Goal: Task Accomplishment & Management: Manage account settings

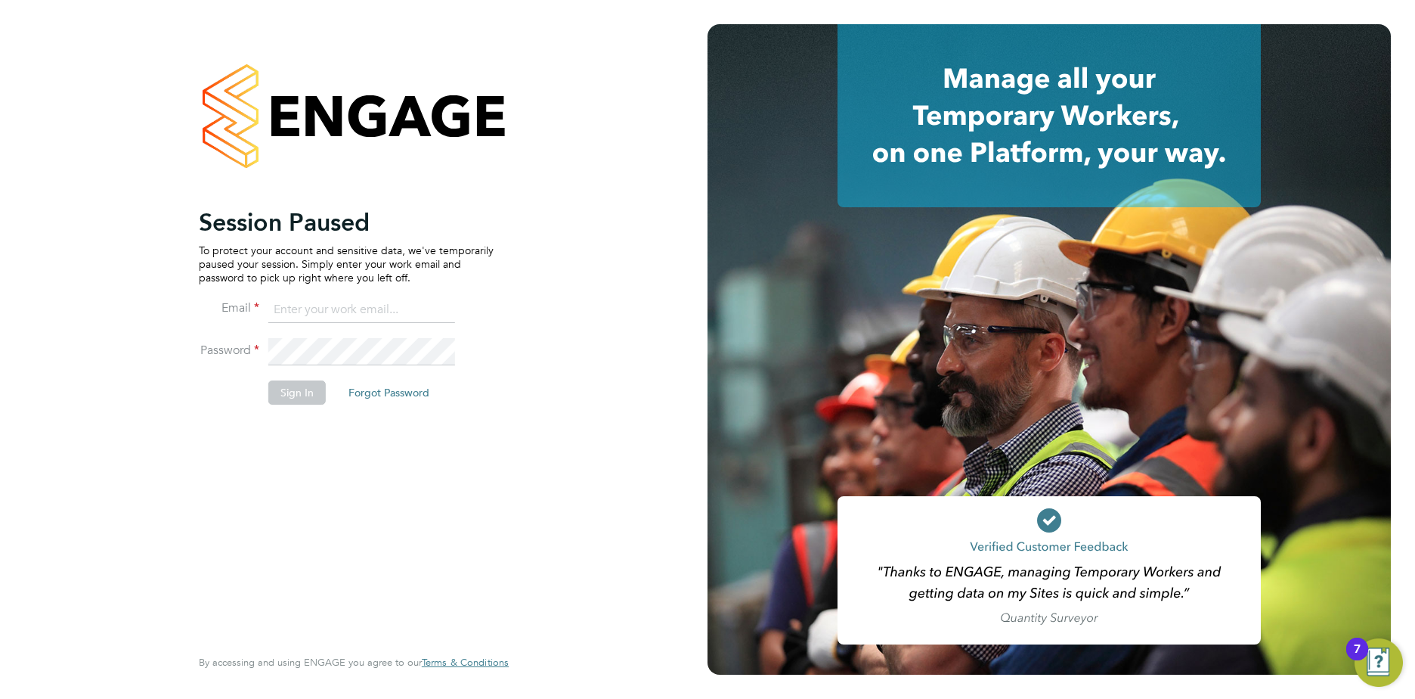
click at [290, 303] on input at bounding box center [361, 309] width 187 height 27
type input "sara.blatcher@apleona.com"
click at [309, 388] on button "Sign In" at bounding box center [296, 392] width 57 height 24
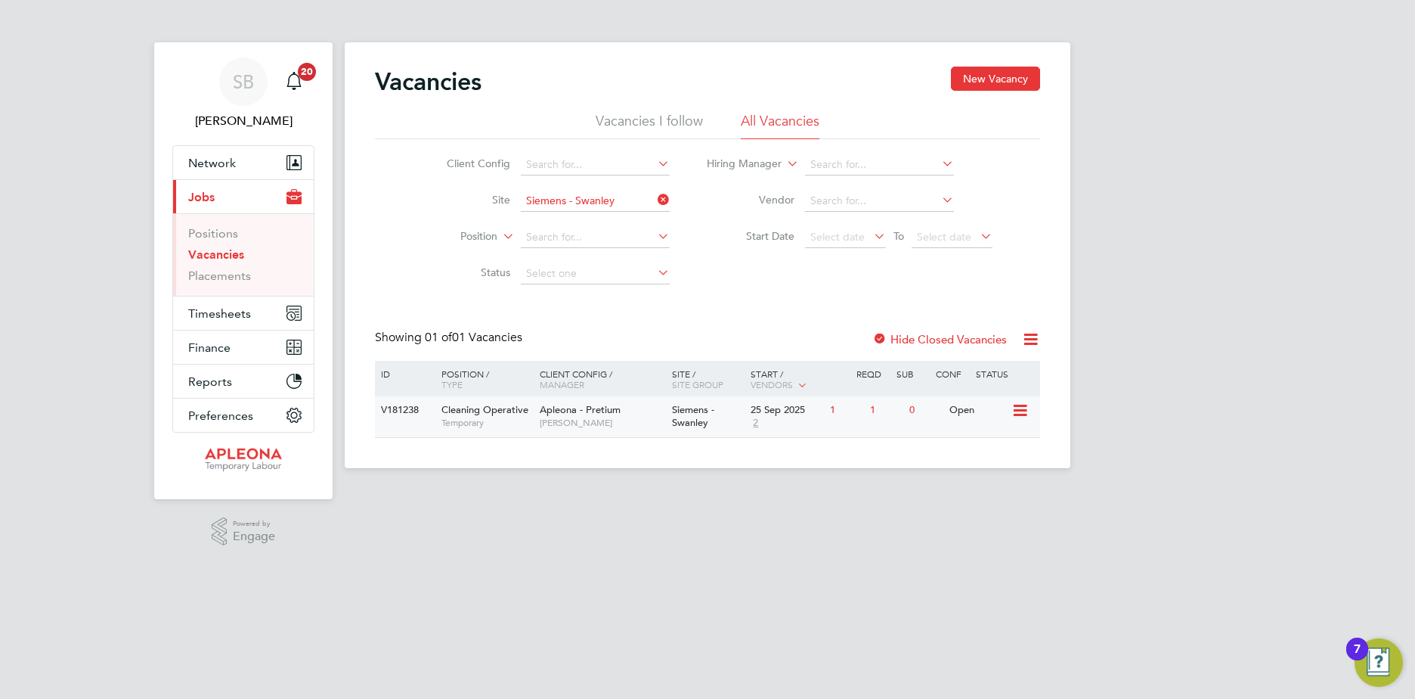
click at [1018, 408] on icon at bounding box center [1019, 410] width 15 height 18
click at [481, 412] on span "Cleaning Operative" at bounding box center [485, 409] width 87 height 13
click at [237, 316] on span "Timesheets" at bounding box center [219, 313] width 63 height 14
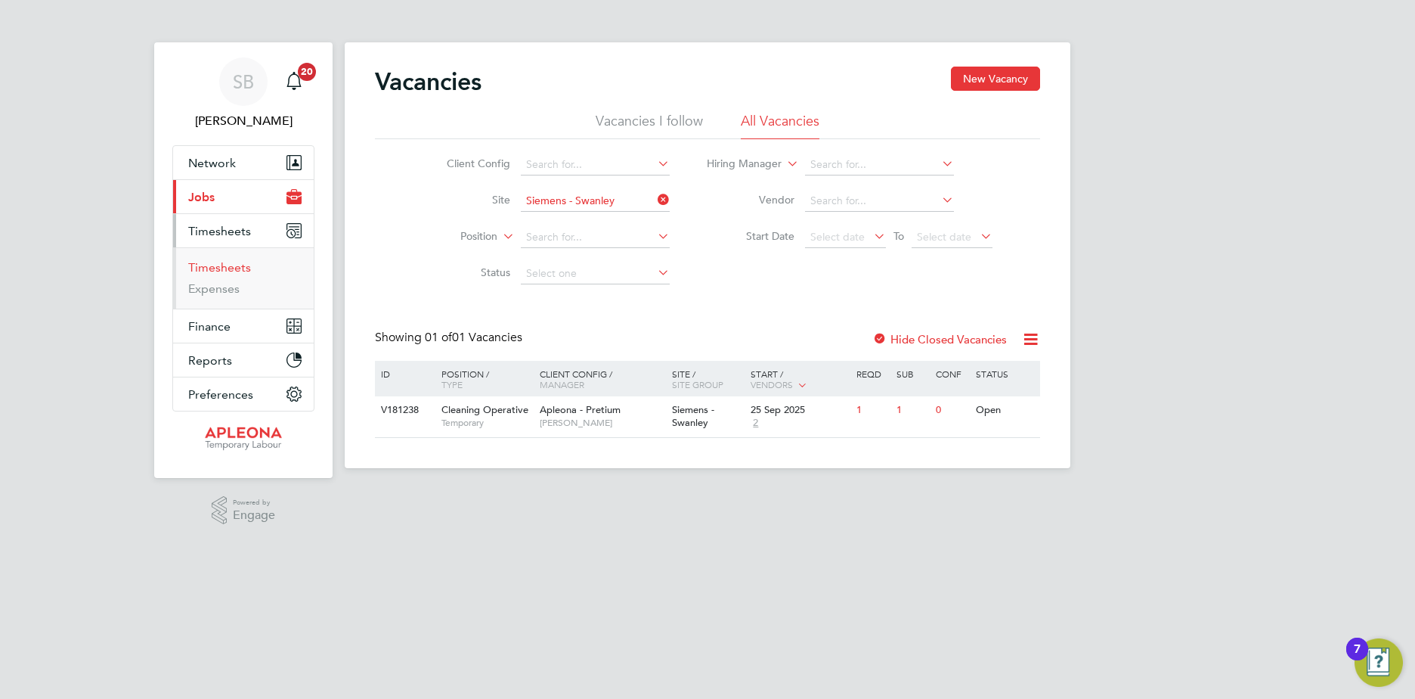
click at [222, 269] on link "Timesheets" at bounding box center [219, 267] width 63 height 14
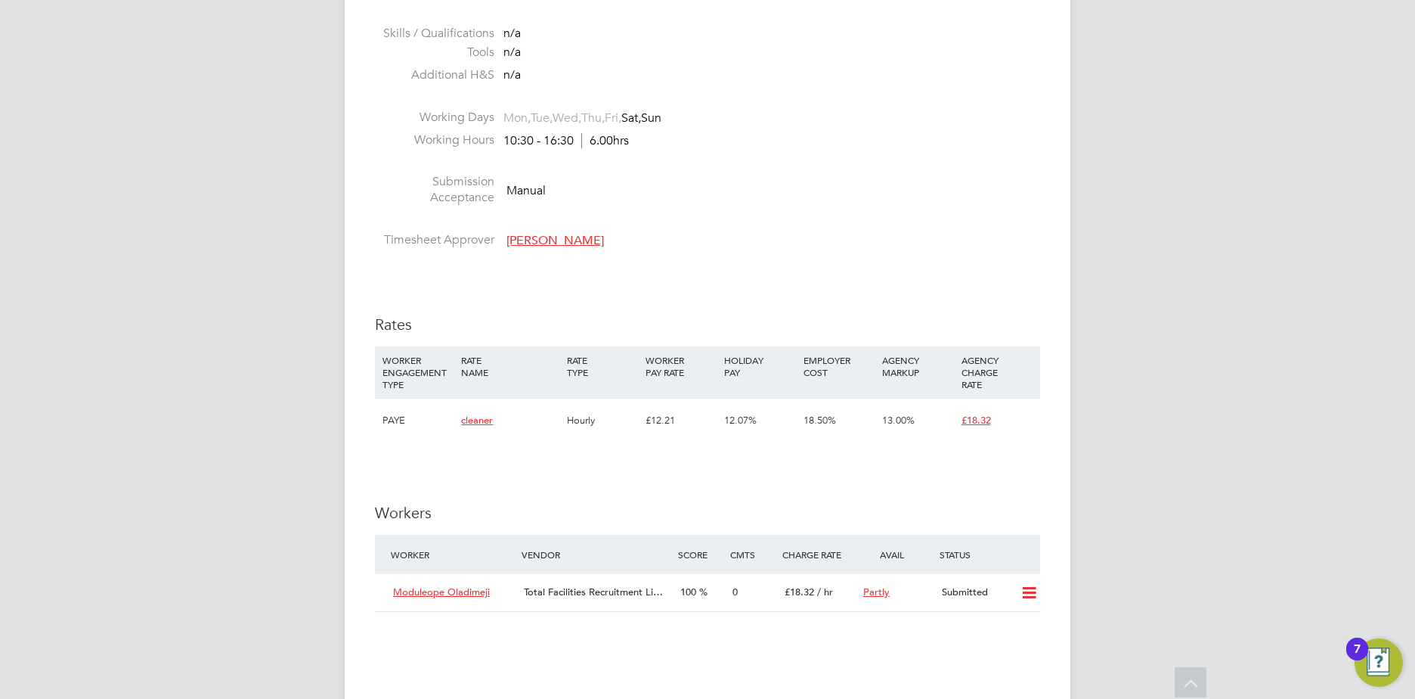
scroll to position [680, 0]
click at [1028, 588] on icon at bounding box center [1029, 590] width 19 height 12
click at [1006, 620] on li "Offer" at bounding box center [1009, 622] width 53 height 21
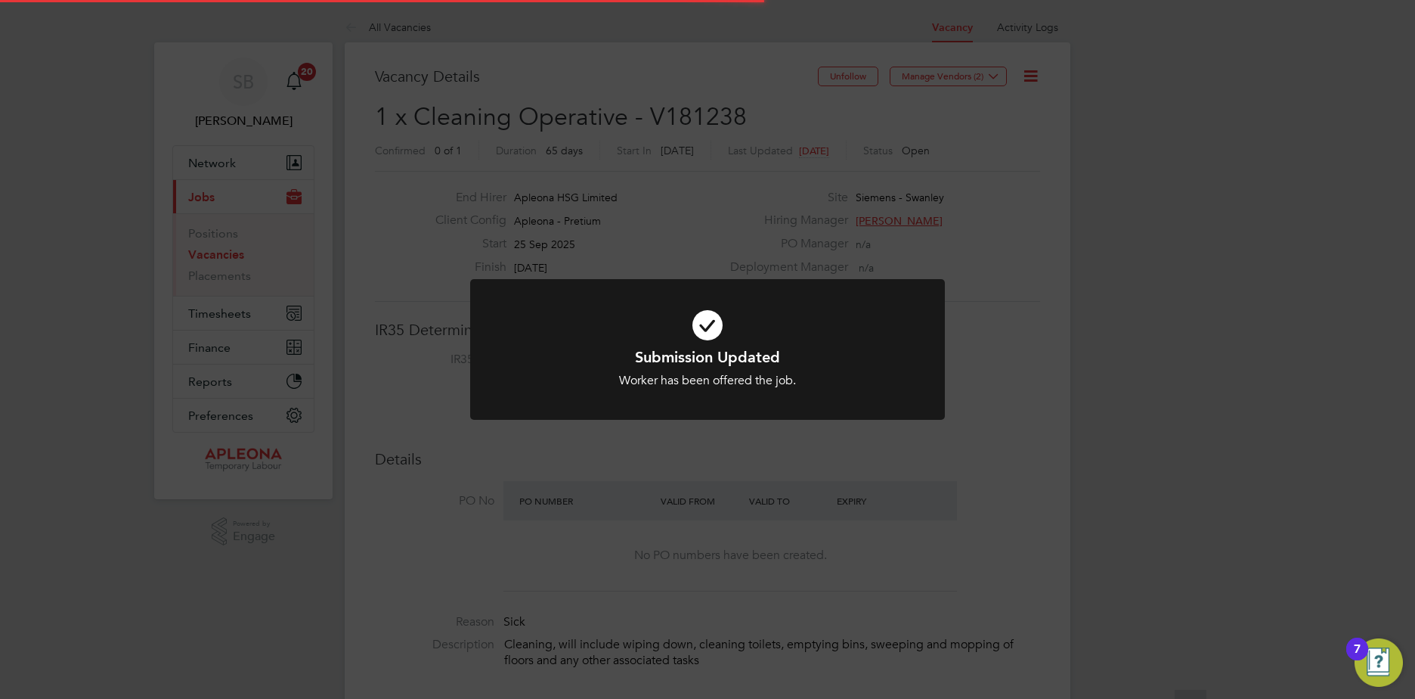
scroll to position [45, 106]
click at [1003, 320] on div "Submission Updated Worker has been offered the job. Cancel Okay" at bounding box center [707, 349] width 1415 height 699
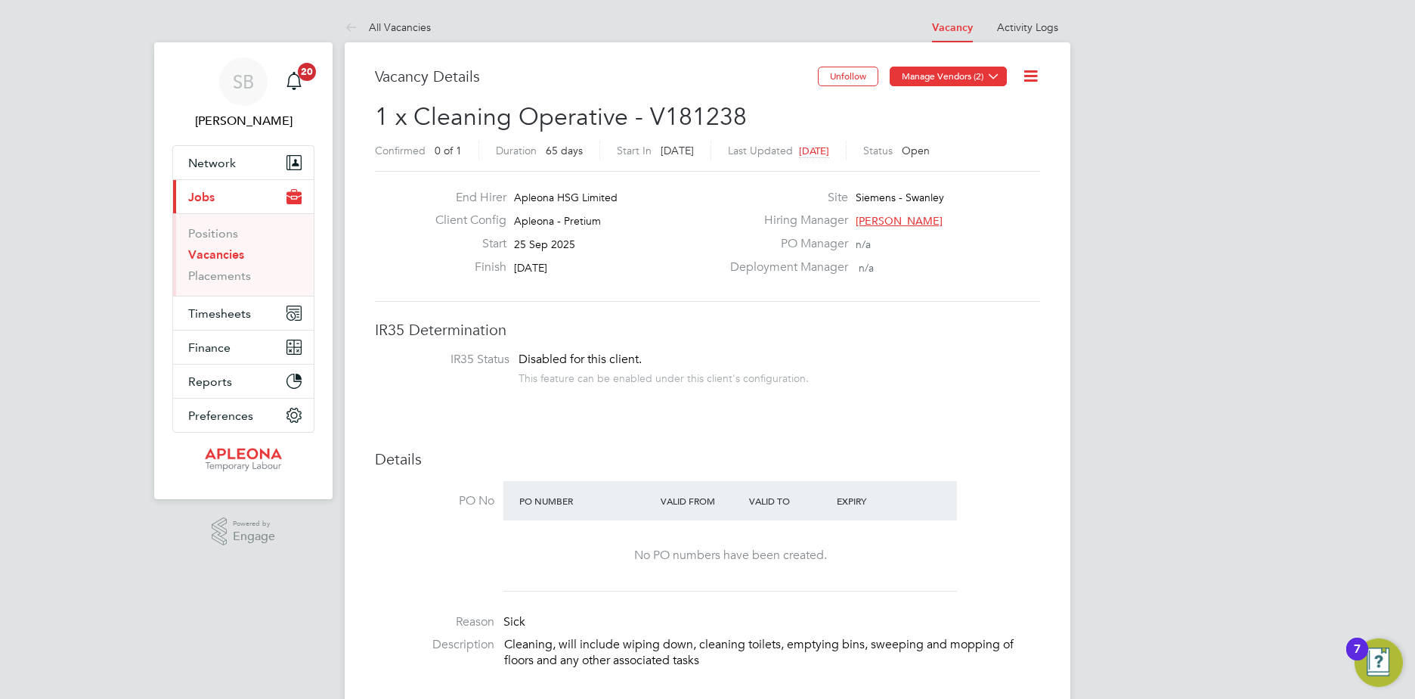
click at [996, 73] on icon at bounding box center [993, 75] width 11 height 11
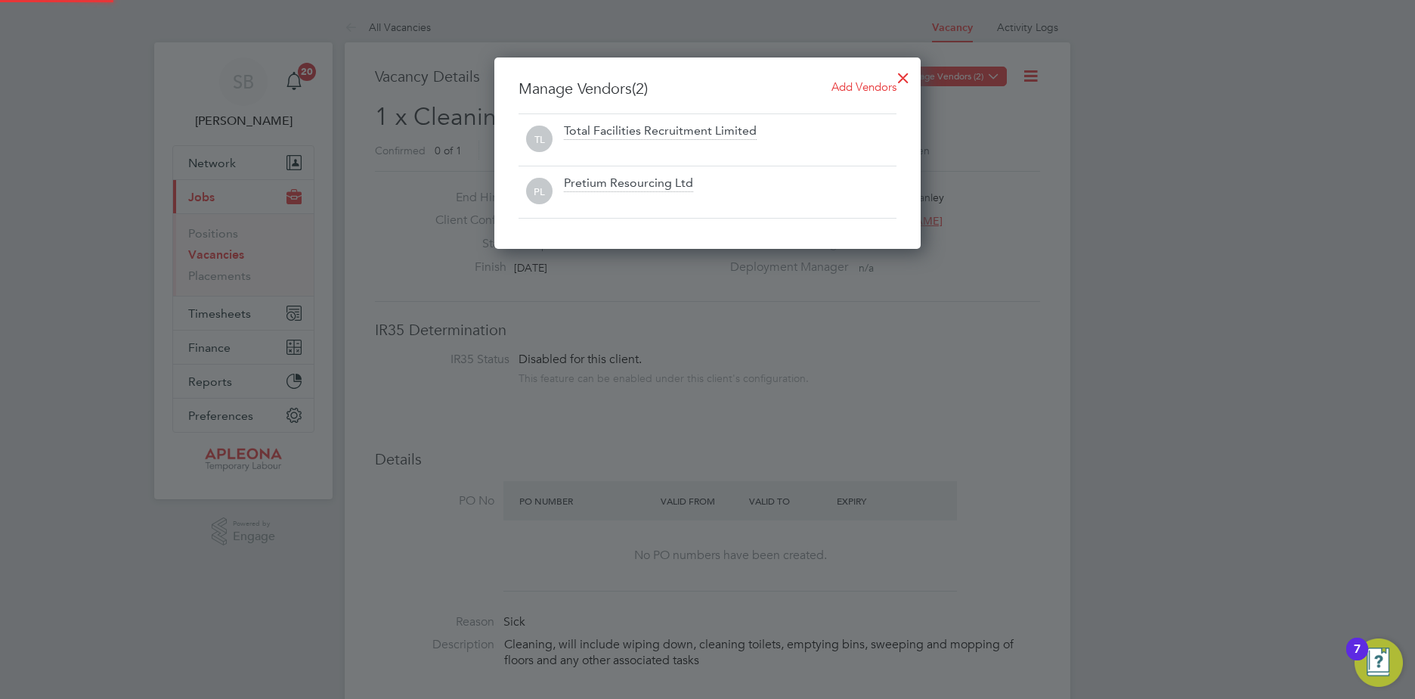
scroll to position [192, 427]
click at [996, 73] on div at bounding box center [707, 349] width 1415 height 699
click at [1004, 158] on div at bounding box center [707, 349] width 1415 height 699
click at [901, 72] on div at bounding box center [903, 73] width 27 height 27
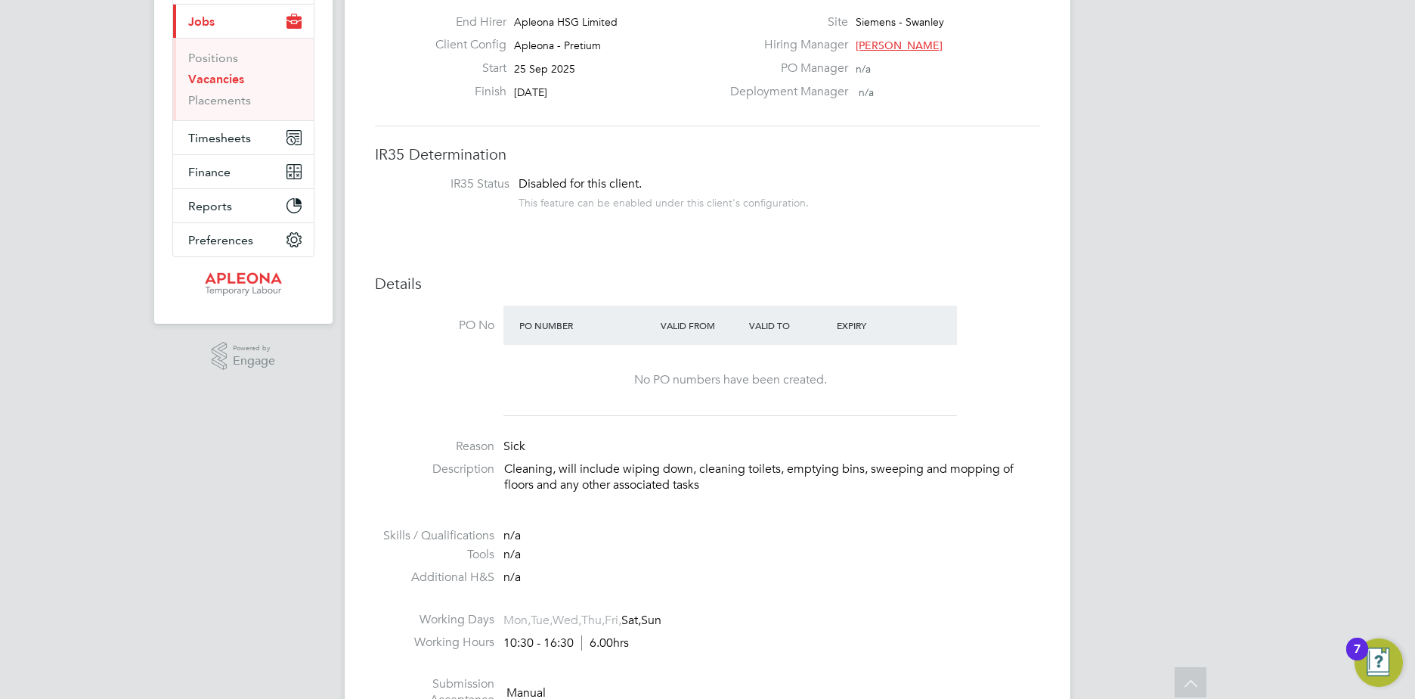
scroll to position [76, 0]
